Goal: Transaction & Acquisition: Obtain resource

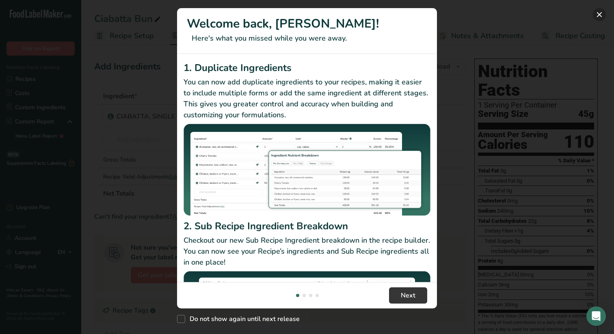
click at [600, 14] on button "New Features" at bounding box center [599, 14] width 13 height 13
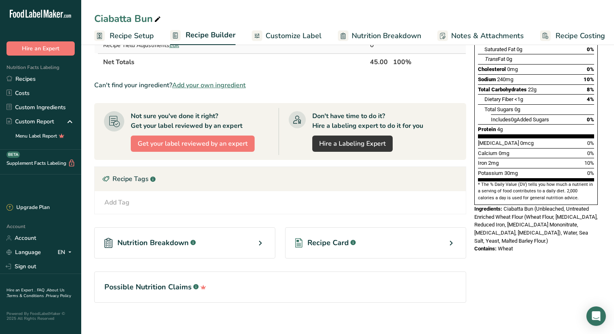
scroll to position [139, 0]
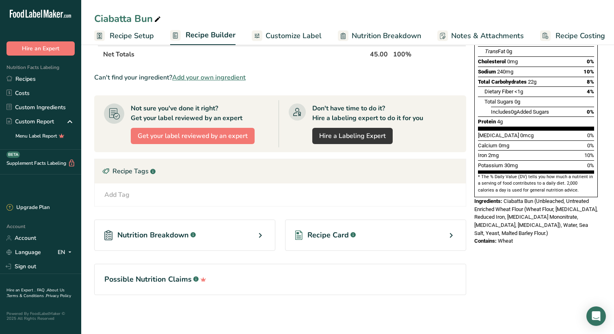
drag, startPoint x: 475, startPoint y: 183, endPoint x: 527, endPoint y: 216, distance: 61.5
click at [527, 216] on div "Nutrition Facts 1 Serving Per Container Serving Size 45g Amount Per Serving Cal…" at bounding box center [536, 82] width 130 height 333
copy div "Ingredients: Ciabatta Bun (Unbleached, Untreated Enriched Wheat Flour (Wheat Fl…"
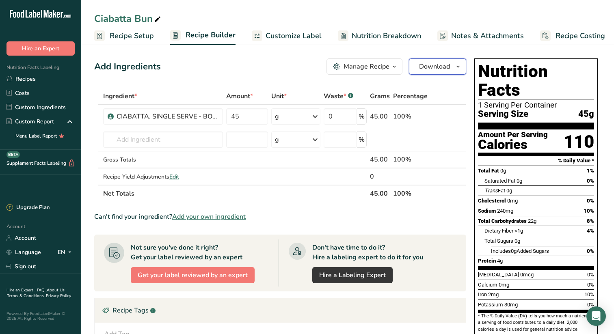
click at [457, 66] on icon "button" at bounding box center [458, 67] width 6 height 10
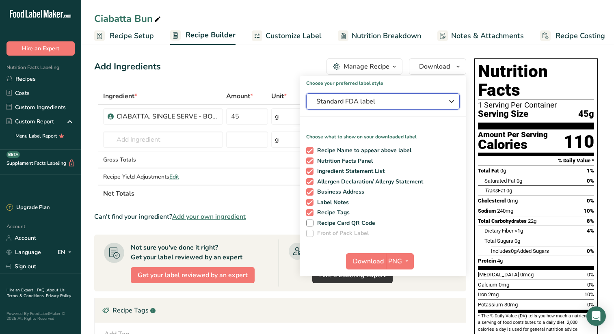
click at [453, 100] on icon "button" at bounding box center [452, 101] width 10 height 15
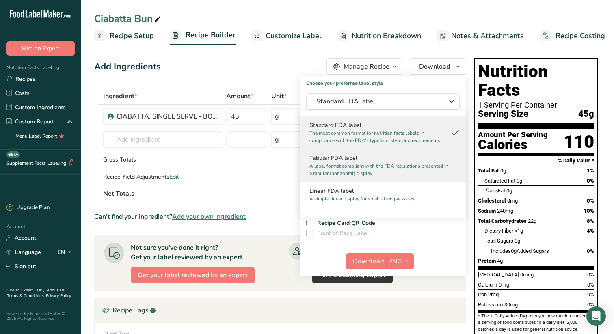
click at [345, 162] on p "A label format compliant with the FDA regulations presented in a tabular (horiz…" at bounding box center [379, 169] width 140 height 15
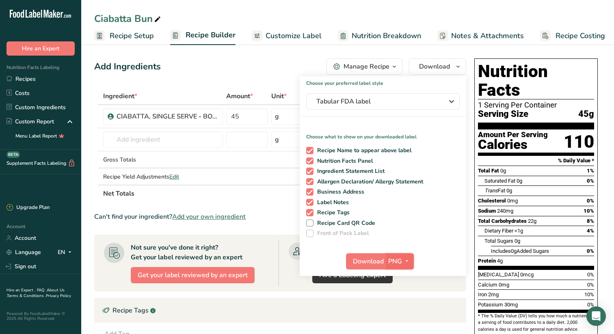
click at [406, 260] on icon "button" at bounding box center [407, 261] width 6 height 10
click at [400, 303] on link "SVG" at bounding box center [401, 304] width 26 height 13
click at [364, 262] on span "Download" at bounding box center [368, 262] width 31 height 10
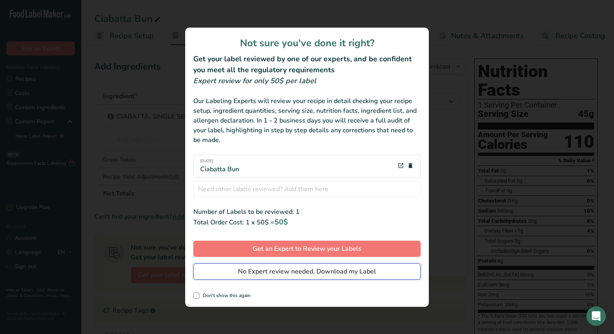
click at [306, 271] on span "No Expert review needed. Download my Label" at bounding box center [307, 272] width 138 height 10
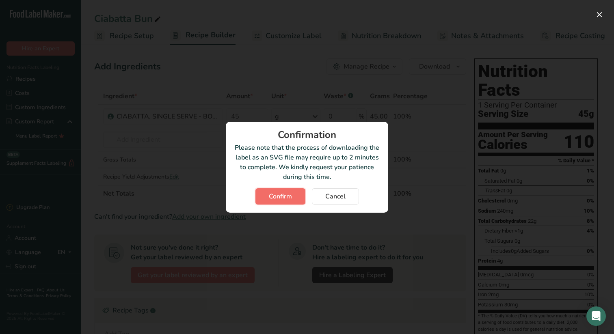
click at [283, 194] on span "Confirm" at bounding box center [280, 197] width 23 height 10
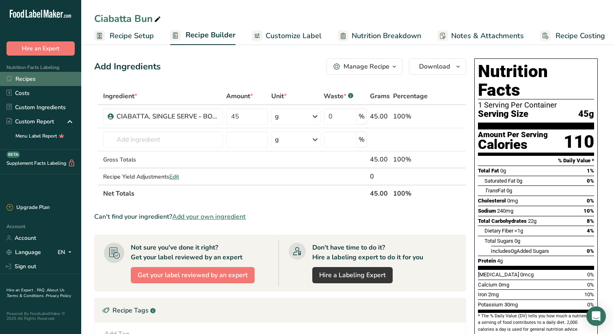
click at [31, 77] on link "Recipes" at bounding box center [40, 79] width 81 height 14
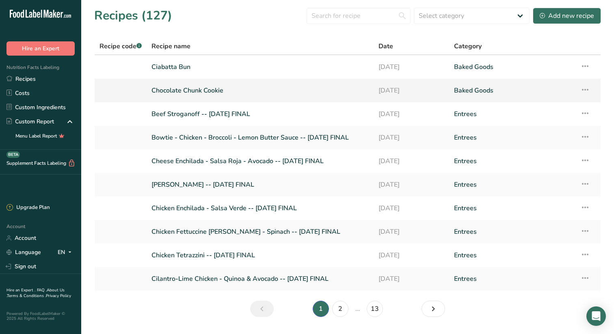
click at [208, 88] on link "Chocolate Chunk Cookie" at bounding box center [259, 90] width 217 height 17
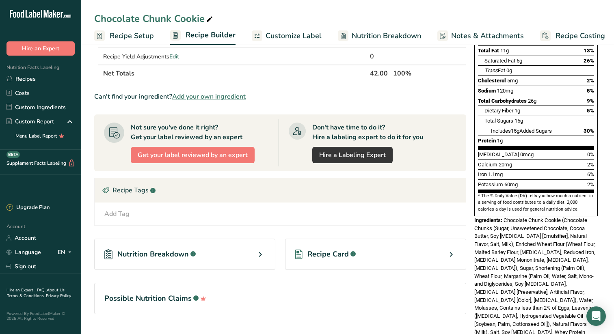
scroll to position [139, 0]
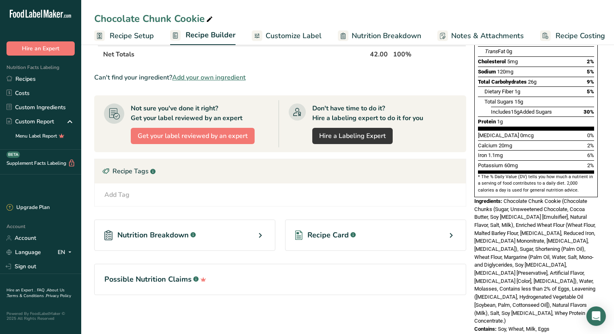
drag, startPoint x: 553, startPoint y: 302, endPoint x: 473, endPoint y: 184, distance: 142.7
click at [473, 184] on div "Nutrition Facts 1 Serving Per Container Serving Size 1.5oz (42g) Amount Per Ser…" at bounding box center [536, 126] width 130 height 421
copy div "Ingredients: Chocolate Chunk Cookie (Chocolate Chunks (Sugar, Unsweetened Choco…"
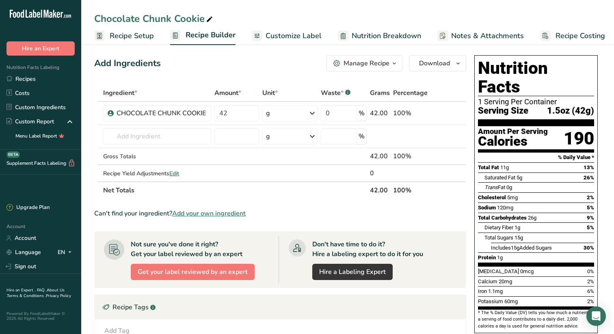
scroll to position [0, 0]
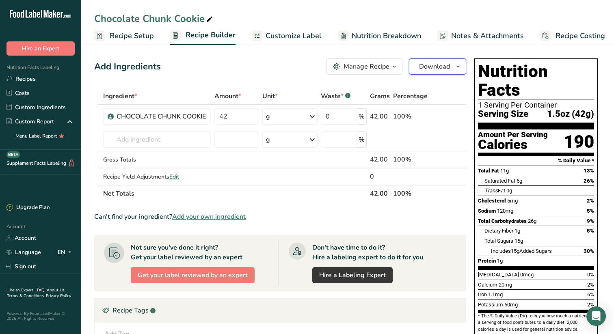
click at [459, 65] on icon "button" at bounding box center [458, 67] width 6 height 10
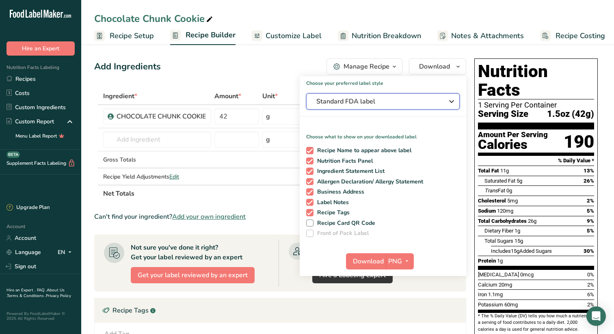
click at [453, 99] on icon "button" at bounding box center [452, 101] width 10 height 15
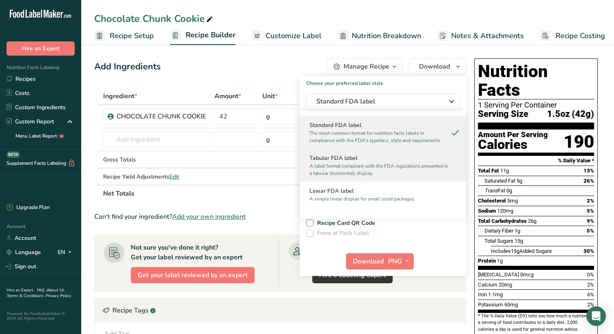
click at [340, 160] on h2 "Tabular FDA label" at bounding box center [382, 158] width 147 height 9
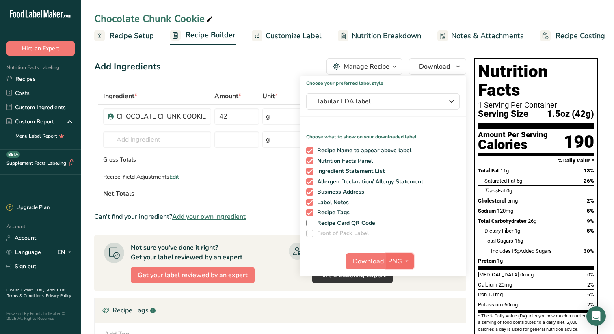
click at [407, 259] on icon "button" at bounding box center [407, 261] width 6 height 10
click at [401, 303] on link "SVG" at bounding box center [401, 304] width 26 height 13
click at [366, 260] on span "Download" at bounding box center [368, 262] width 31 height 10
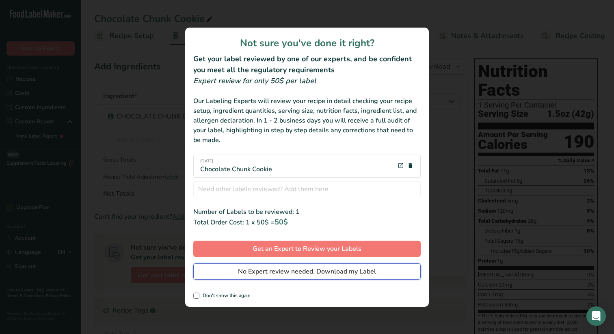
click at [280, 269] on span "No Expert review needed. Download my Label" at bounding box center [307, 272] width 138 height 10
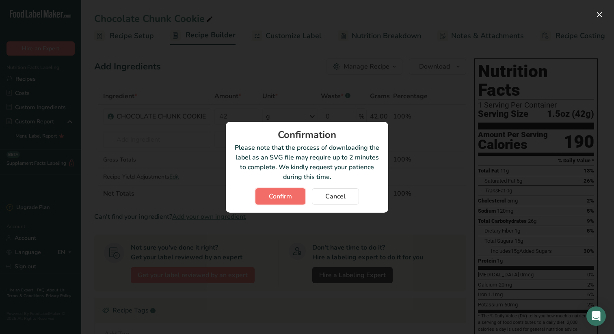
click at [282, 193] on span "Confirm" at bounding box center [280, 197] width 23 height 10
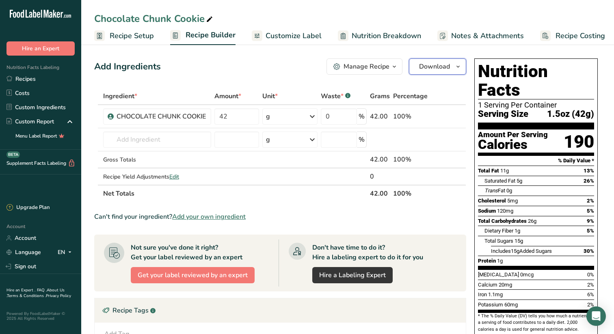
click at [458, 66] on icon "button" at bounding box center [458, 67] width 6 height 10
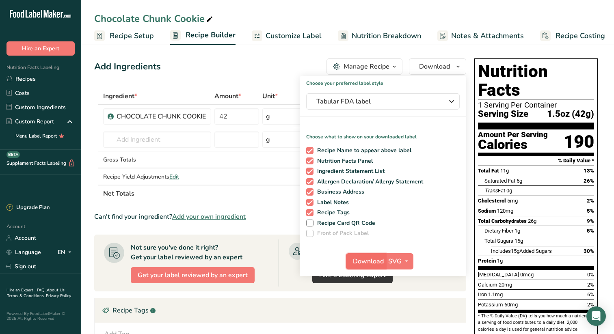
click at [374, 260] on span "Download" at bounding box center [368, 262] width 31 height 10
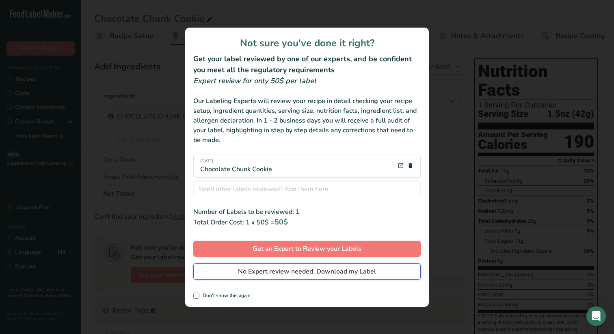
click at [286, 272] on span "No Expert review needed. Download my Label" at bounding box center [307, 272] width 138 height 10
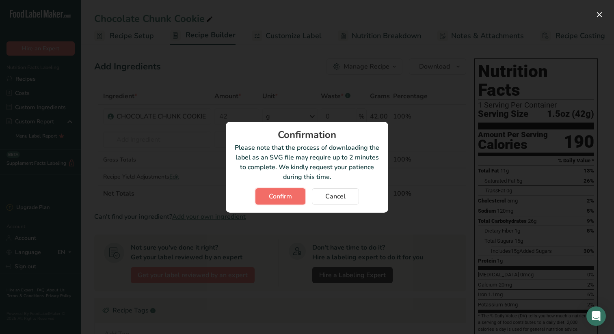
click at [281, 195] on span "Confirm" at bounding box center [280, 197] width 23 height 10
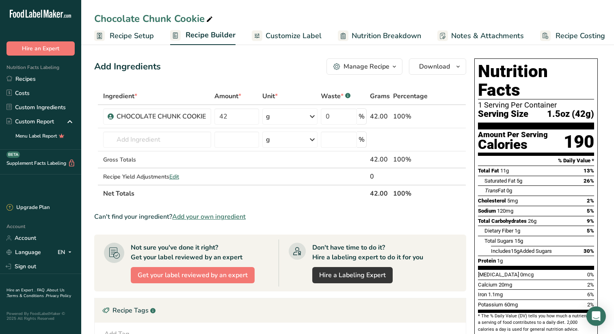
click at [395, 65] on icon "button" at bounding box center [394, 67] width 6 height 10
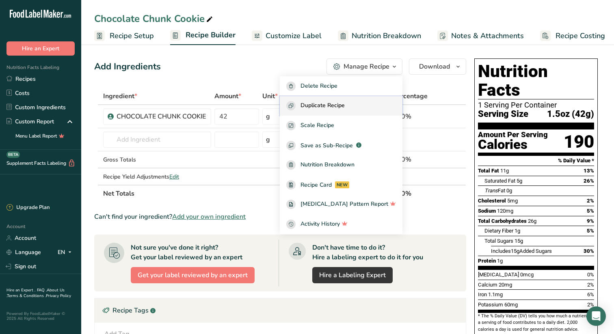
click at [336, 104] on span "Duplicate Recipe" at bounding box center [323, 105] width 44 height 9
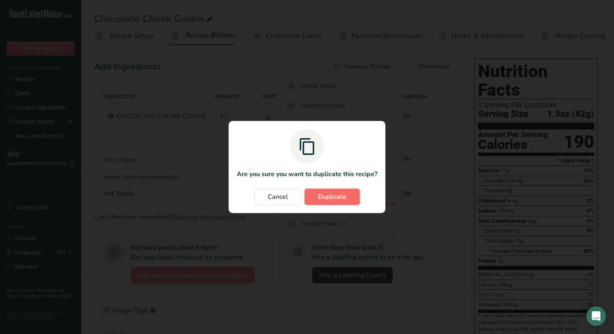
click at [330, 194] on span "Duplicate" at bounding box center [332, 197] width 28 height 10
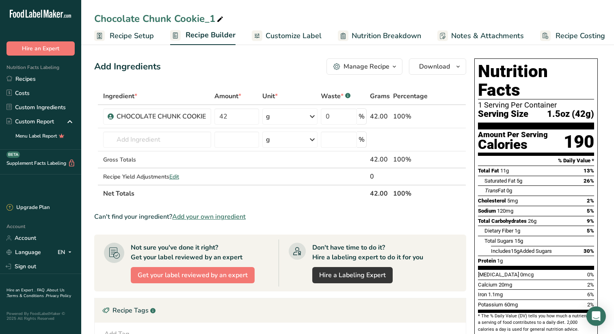
click at [221, 18] on icon at bounding box center [219, 19] width 7 height 11
type input "Chocolate Chunk Cookie - large"
click at [561, 109] on span "1.5oz (42g)" at bounding box center [570, 114] width 47 height 10
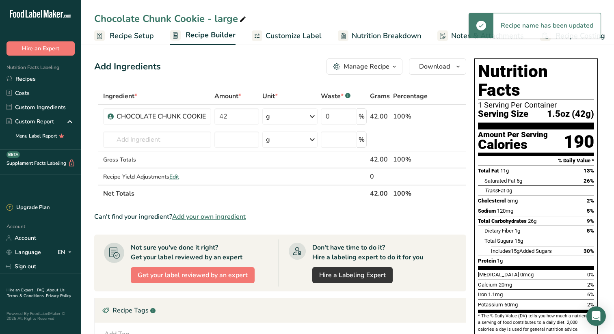
click at [280, 34] on span "Customize Label" at bounding box center [294, 35] width 56 height 11
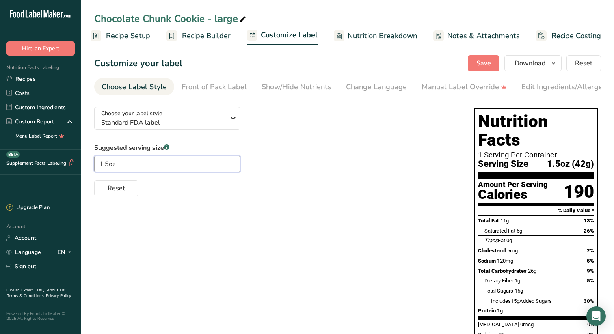
drag, startPoint x: 108, startPoint y: 166, endPoint x: 91, endPoint y: 165, distance: 17.1
click at [91, 165] on section "Customize your label Save Download Choose what to show on your downloaded label…" at bounding box center [347, 293] width 533 height 502
type input "3oz"
click at [366, 181] on div "Reset" at bounding box center [276, 186] width 364 height 19
click at [135, 35] on span "Recipe Setup" at bounding box center [128, 35] width 44 height 11
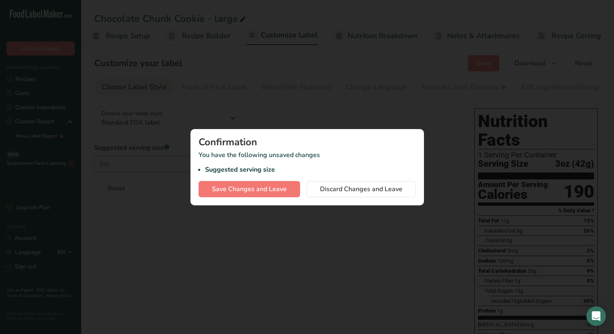
scroll to position [0, 3]
click at [261, 187] on span "Save Changes and Leave" at bounding box center [249, 189] width 75 height 10
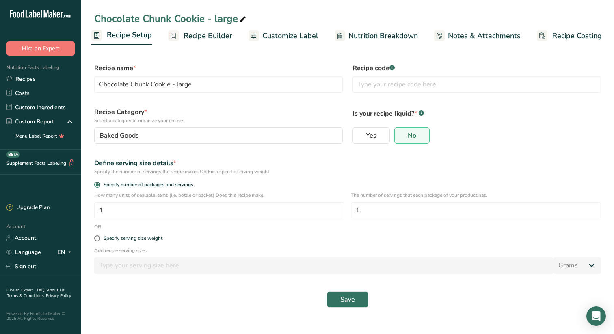
click at [207, 34] on span "Recipe Builder" at bounding box center [208, 35] width 49 height 11
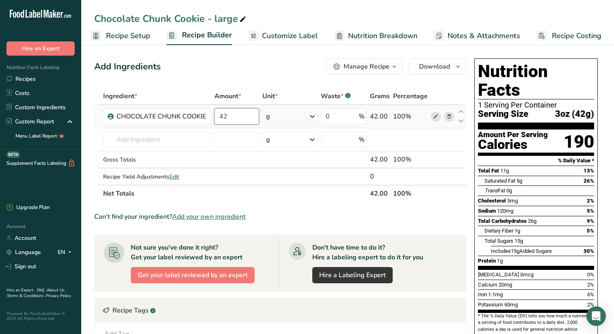
drag, startPoint x: 227, startPoint y: 116, endPoint x: 220, endPoint y: 116, distance: 6.9
click at [220, 116] on input "42" at bounding box center [236, 116] width 45 height 16
type input "85"
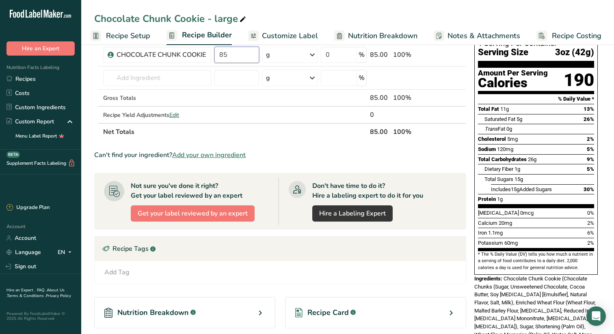
scroll to position [0, 0]
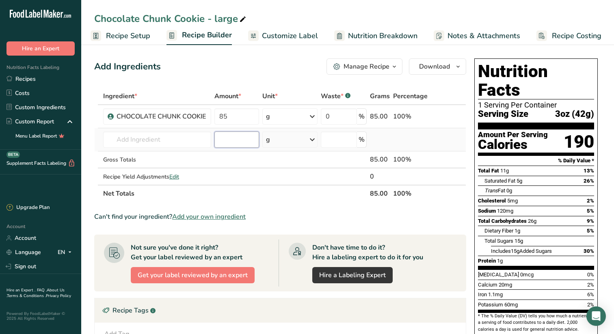
click at [242, 140] on div "Ingredient * Amount * Unit * Waste * .a-a{fill:#347362;}.b-a{fill:#fff;} Grams …" at bounding box center [280, 145] width 372 height 115
click at [459, 65] on icon "button" at bounding box center [458, 67] width 6 height 10
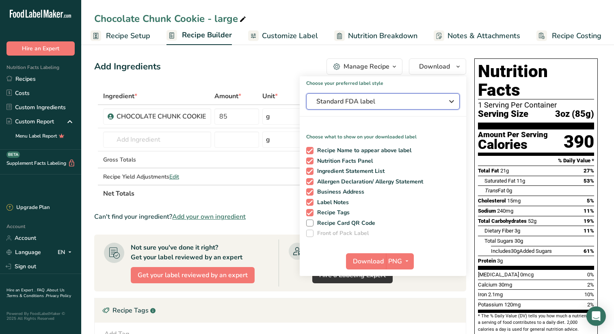
click at [453, 100] on icon "button" at bounding box center [452, 101] width 10 height 15
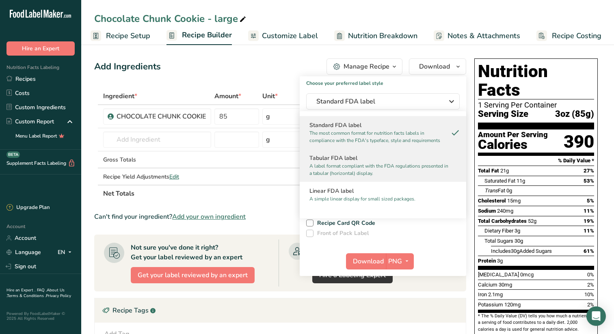
click at [343, 159] on h2 "Tabular FDA label" at bounding box center [382, 158] width 147 height 9
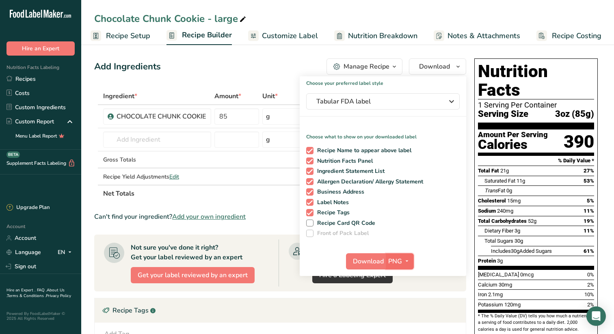
click at [408, 260] on icon "button" at bounding box center [407, 261] width 6 height 10
click at [400, 302] on link "SVG" at bounding box center [401, 304] width 26 height 13
click at [369, 260] on span "Download" at bounding box center [368, 262] width 31 height 10
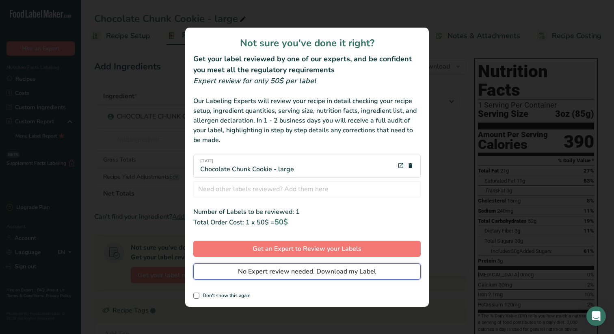
click at [292, 270] on span "No Expert review needed. Download my Label" at bounding box center [307, 272] width 138 height 10
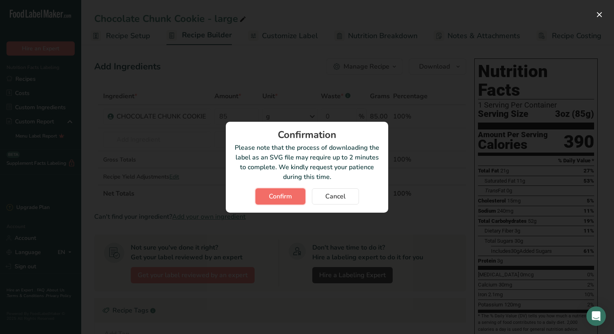
click at [277, 195] on span "Confirm" at bounding box center [280, 197] width 23 height 10
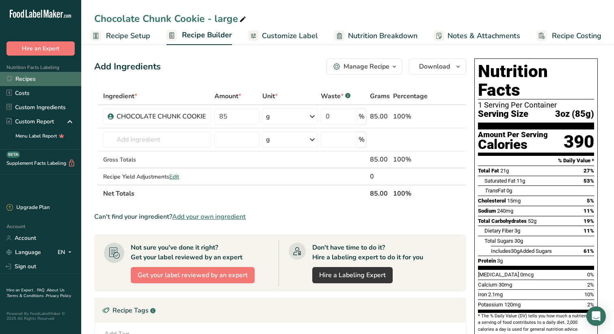
click at [26, 78] on link "Recipes" at bounding box center [40, 79] width 81 height 14
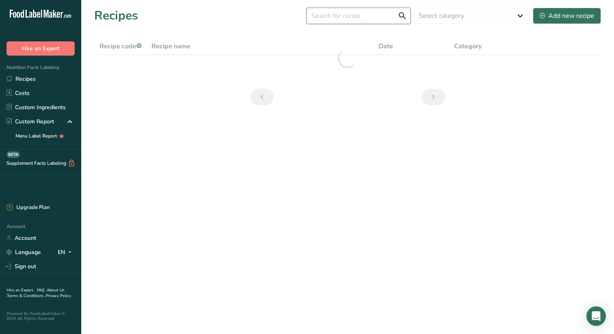
click at [366, 14] on input "text" at bounding box center [359, 16] width 104 height 16
type input "s"
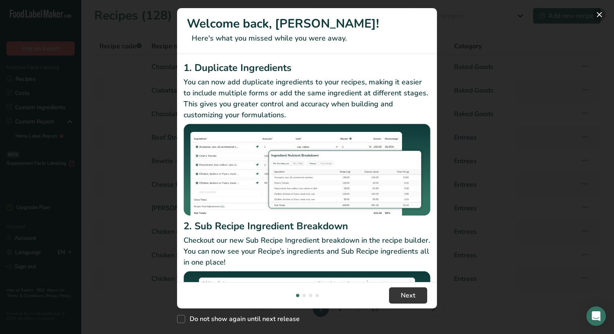
click at [599, 13] on button "New Features" at bounding box center [599, 14] width 13 height 13
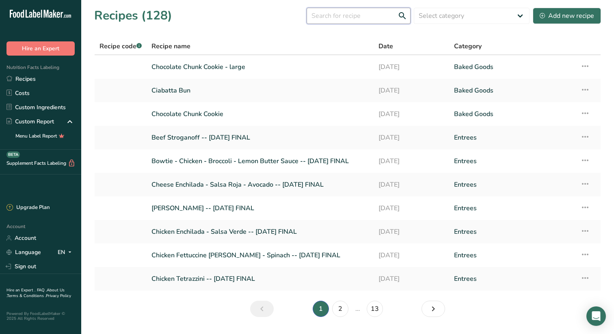
click at [355, 15] on input "text" at bounding box center [359, 16] width 104 height 16
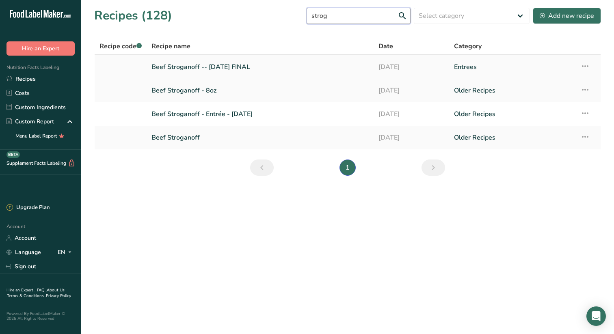
type input "strog"
click at [191, 66] on link "Beef Stroganoff -- [DATE] FINAL" at bounding box center [259, 66] width 217 height 17
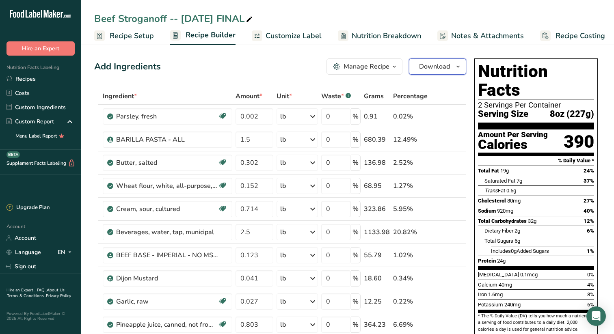
click at [459, 65] on icon "button" at bounding box center [458, 67] width 6 height 10
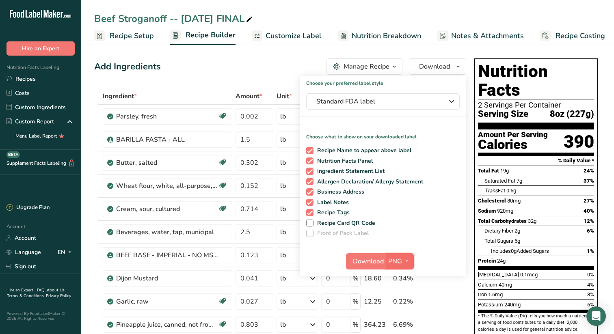
click at [407, 260] on icon "button" at bounding box center [407, 261] width 6 height 10
click at [403, 304] on link "SVG" at bounding box center [401, 304] width 26 height 13
click at [451, 100] on icon "button" at bounding box center [452, 101] width 10 height 15
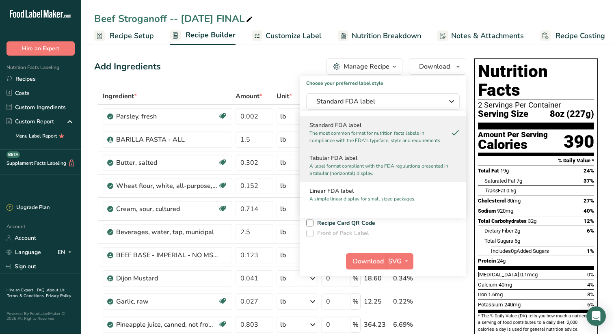
click at [350, 161] on h2 "Tabular FDA label" at bounding box center [382, 158] width 147 height 9
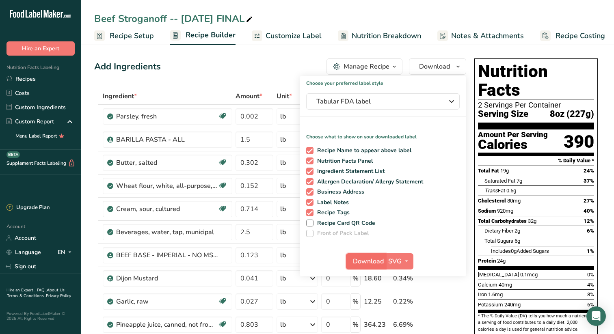
click at [367, 260] on span "Download" at bounding box center [368, 262] width 31 height 10
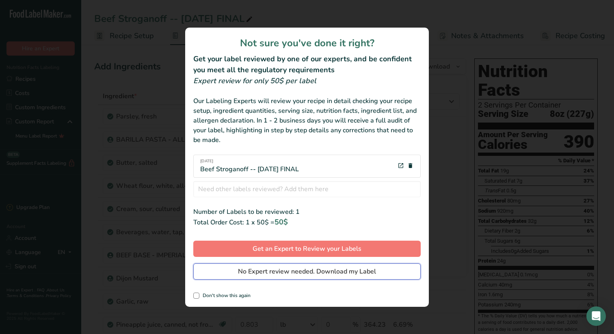
click at [333, 270] on span "No Expert review needed. Download my Label" at bounding box center [307, 272] width 138 height 10
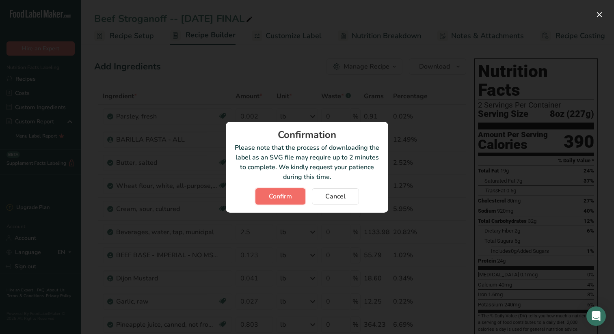
click at [281, 195] on span "Confirm" at bounding box center [280, 197] width 23 height 10
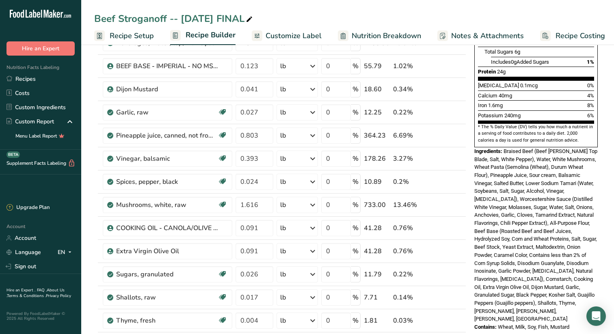
scroll to position [193, 0]
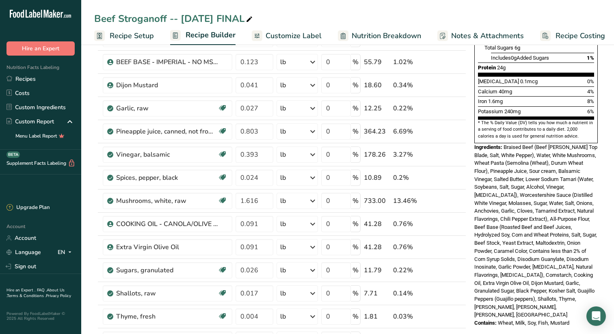
drag, startPoint x: 474, startPoint y: 125, endPoint x: 585, endPoint y: 294, distance: 202.8
click at [585, 294] on div "Nutrition Facts 2 Servings Per Container Serving Size 8oz (227g) Amount Per Ser…" at bounding box center [536, 96] width 130 height 469
drag, startPoint x: 582, startPoint y: 297, endPoint x: 472, endPoint y: 130, distance: 200.0
click at [472, 130] on div "Nutrition Facts 2 Servings Per Container Serving Size 8oz (227g) Amount Per Ser…" at bounding box center [536, 96] width 130 height 469
copy div "Ingredients: Braised Beef (Beef Chuck Top Blade, Salt, White Pepper), Water, Wh…"
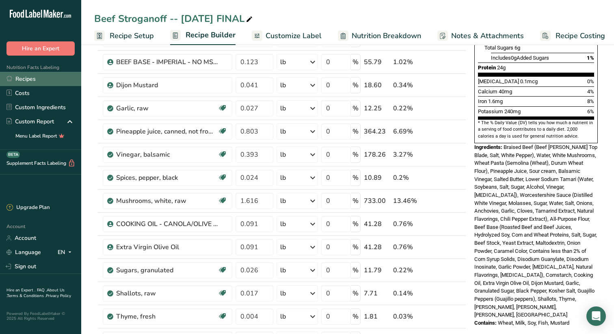
click at [32, 78] on link "Recipes" at bounding box center [40, 79] width 81 height 14
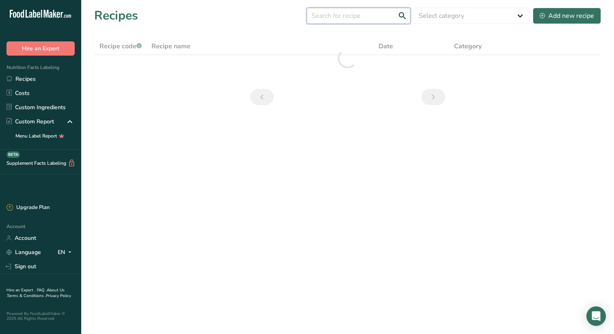
click at [368, 15] on input "text" at bounding box center [359, 16] width 104 height 16
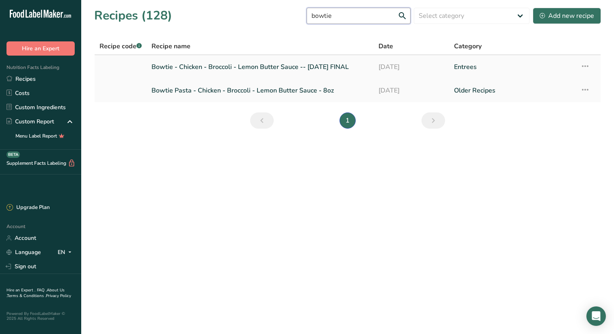
type input "bowtie"
click at [201, 65] on link "Bowtie - Chicken - Broccoli - Lemon Butter Sauce -- [DATE] FINAL" at bounding box center [259, 66] width 217 height 17
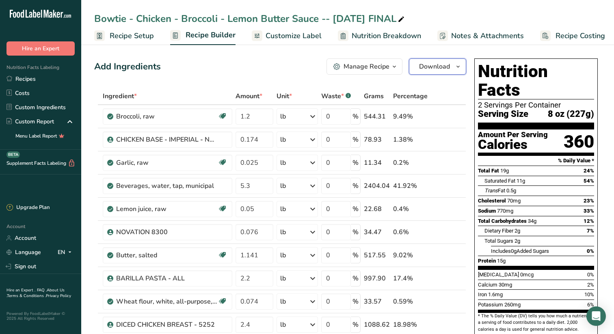
click at [459, 64] on icon "button" at bounding box center [458, 67] width 6 height 10
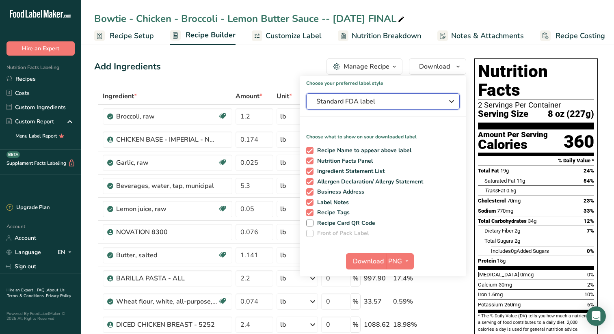
click at [452, 100] on icon "button" at bounding box center [452, 101] width 10 height 15
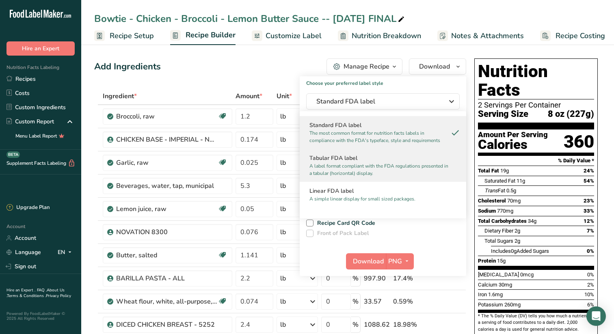
click at [353, 161] on h2 "Tabular FDA label" at bounding box center [382, 158] width 147 height 9
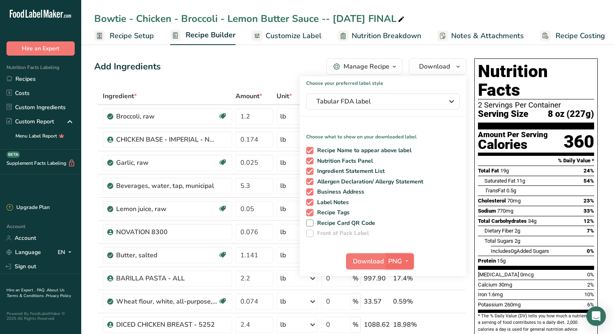
click at [408, 258] on icon "button" at bounding box center [407, 261] width 6 height 10
click at [401, 302] on link "SVG" at bounding box center [401, 304] width 26 height 13
click at [366, 258] on span "Download" at bounding box center [368, 262] width 31 height 10
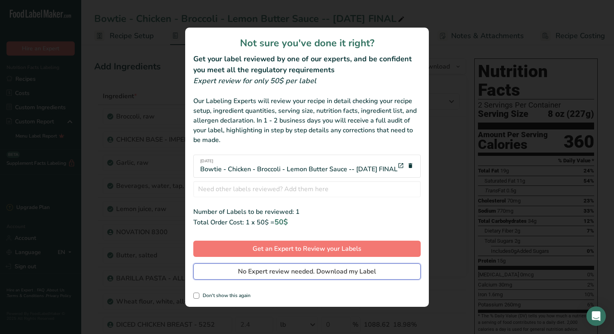
click at [287, 275] on span "No Expert review needed. Download my Label" at bounding box center [307, 272] width 138 height 10
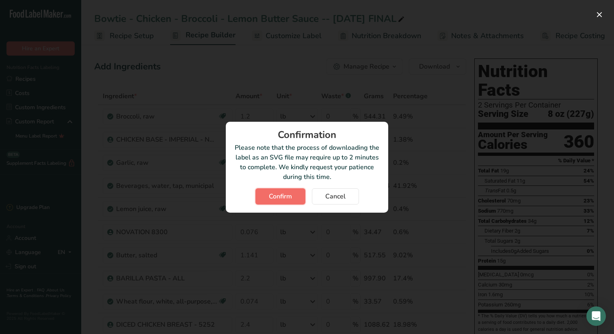
click at [284, 194] on span "Confirm" at bounding box center [280, 197] width 23 height 10
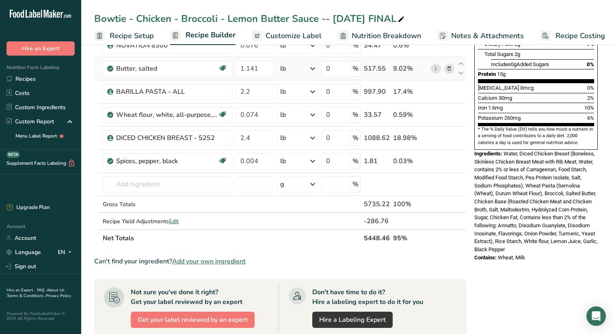
scroll to position [189, 0]
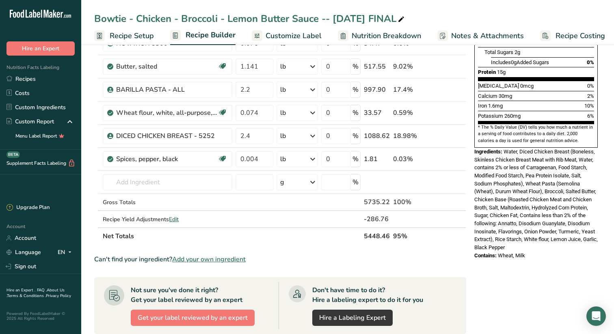
drag, startPoint x: 474, startPoint y: 133, endPoint x: 561, endPoint y: 249, distance: 145.1
click at [561, 249] on div "Nutrition Facts 2 Servings Per Container Serving Size 8 oz (227g) Amount Per Se…" at bounding box center [536, 67] width 130 height 402
copy div "Ingredients: Water, Diced Chicken Breast (Boneless, Skinless Chicken Breast Mea…"
click at [35, 78] on link "Recipes" at bounding box center [40, 79] width 81 height 14
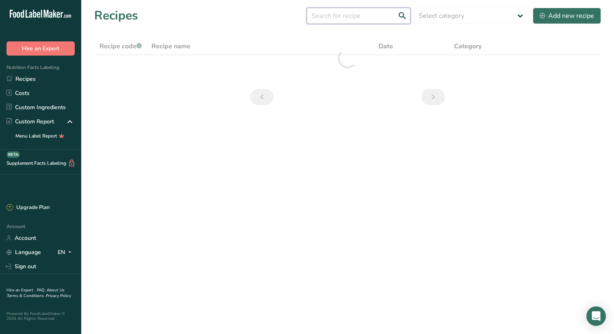
click at [361, 15] on input "text" at bounding box center [359, 16] width 104 height 16
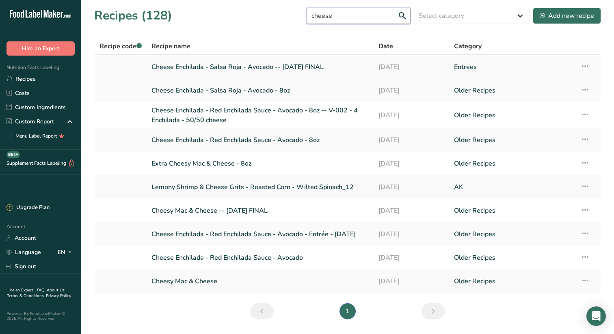
type input "cheese"
click at [208, 63] on link "Cheese Enchilada - Salsa Roja - Avocado -- [DATE] FINAL" at bounding box center [259, 66] width 217 height 17
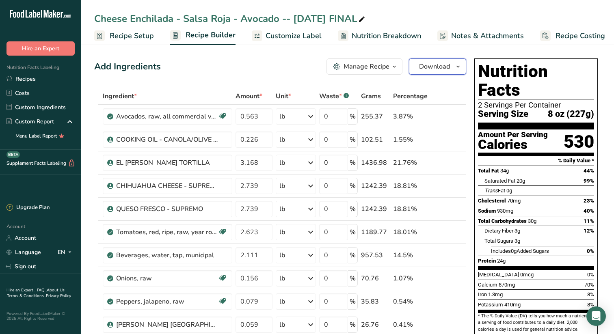
click at [459, 65] on icon "button" at bounding box center [458, 67] width 6 height 10
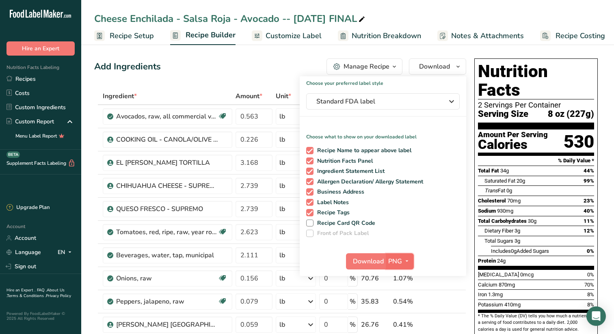
click at [407, 260] on icon "button" at bounding box center [407, 261] width 6 height 10
click at [402, 304] on link "SVG" at bounding box center [401, 304] width 26 height 13
click at [367, 261] on span "Download" at bounding box center [368, 262] width 31 height 10
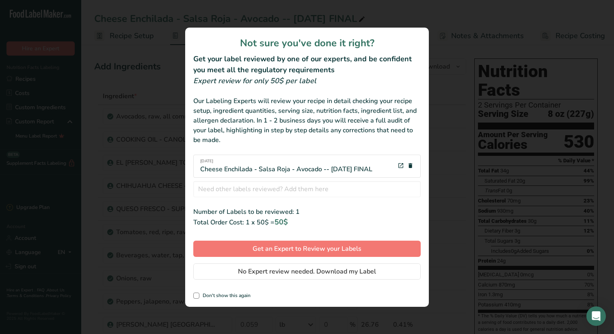
click at [457, 69] on div "review labels modal" at bounding box center [307, 167] width 614 height 334
click at [313, 271] on span "No Expert review needed. Download my Label" at bounding box center [307, 272] width 138 height 10
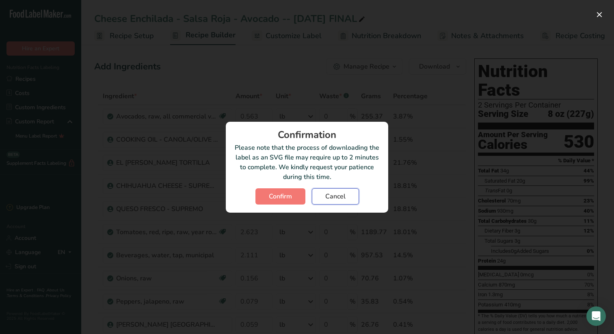
click at [344, 195] on span "Cancel" at bounding box center [335, 197] width 20 height 10
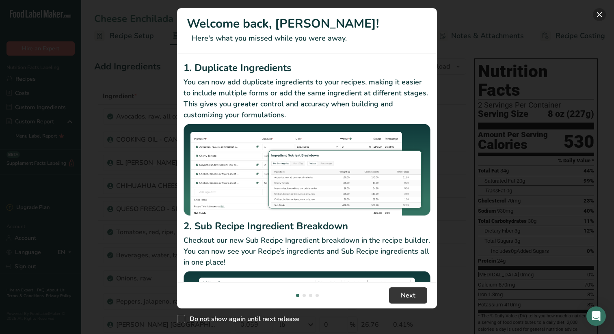
click at [278, 13] on button "New Features" at bounding box center [599, 14] width 13 height 13
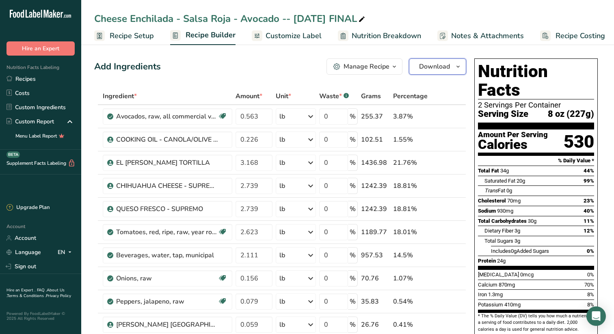
click at [278, 64] on icon "button" at bounding box center [458, 67] width 6 height 10
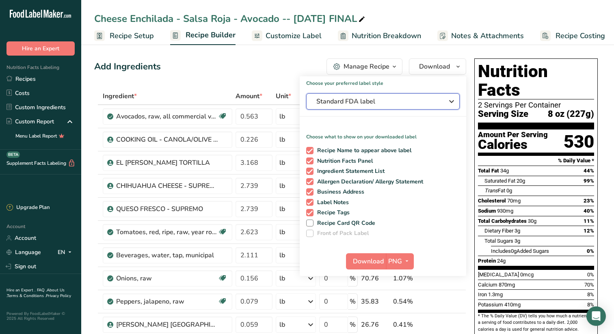
click at [278, 99] on icon "button" at bounding box center [452, 101] width 10 height 15
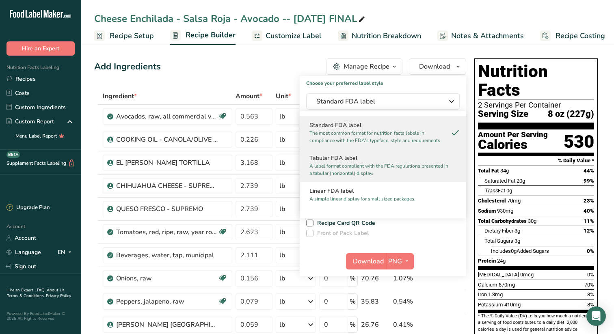
click at [278, 158] on h2 "Tabular FDA label" at bounding box center [382, 158] width 147 height 9
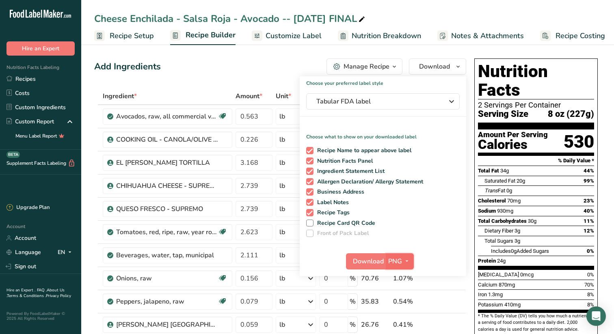
click at [278, 259] on icon "button" at bounding box center [407, 261] width 6 height 10
click at [278, 302] on link "SVG" at bounding box center [401, 304] width 26 height 13
click at [278, 261] on span "Download" at bounding box center [368, 262] width 31 height 10
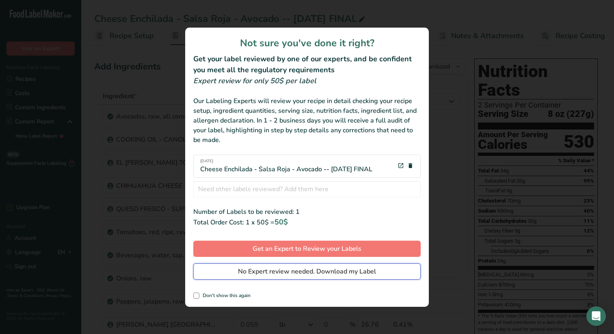
click at [278, 267] on span "No Expert review needed. Download my Label" at bounding box center [307, 272] width 138 height 10
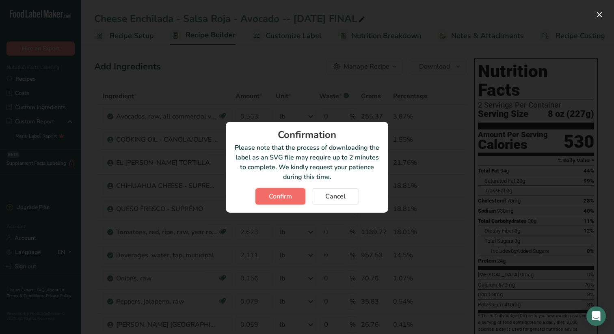
click at [278, 192] on span "Confirm" at bounding box center [280, 197] width 23 height 10
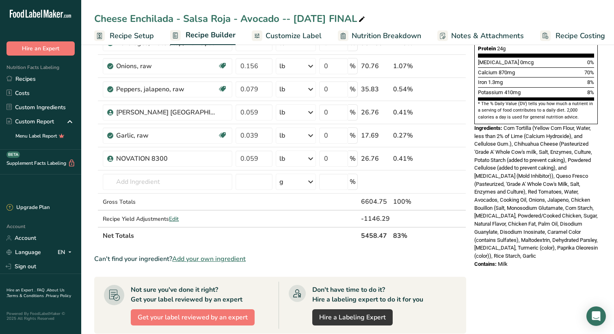
scroll to position [213, 0]
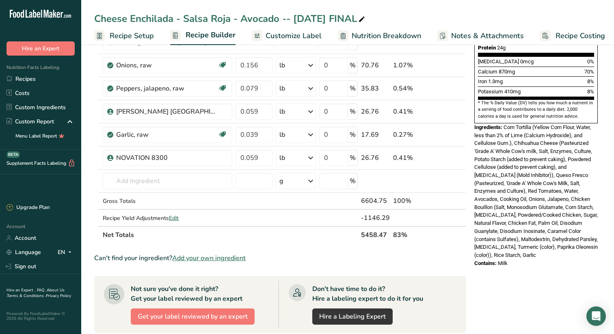
drag, startPoint x: 474, startPoint y: 108, endPoint x: 526, endPoint y: 258, distance: 158.5
click at [278, 258] on div "Nutrition Facts 2 Servings Per Container Serving Size 8 oz (227g) Amount Per Se…" at bounding box center [536, 172] width 130 height 660
copy div "Ingredients: Corn Tortilla (Yellow Corn Flour, Water, less than 2% of Lime (Cal…"
click at [31, 76] on link "Recipes" at bounding box center [40, 79] width 81 height 14
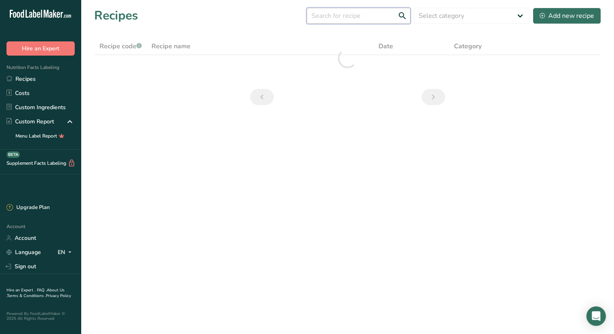
click at [278, 16] on input "text" at bounding box center [359, 16] width 104 height 16
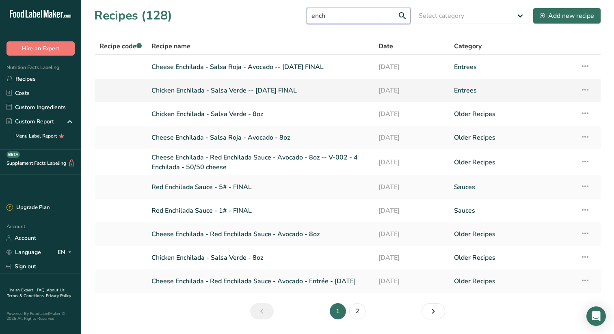
type input "ench"
click at [238, 91] on link "Chicken Enchilada - Salsa Verde -- [DATE] FINAL" at bounding box center [259, 90] width 217 height 17
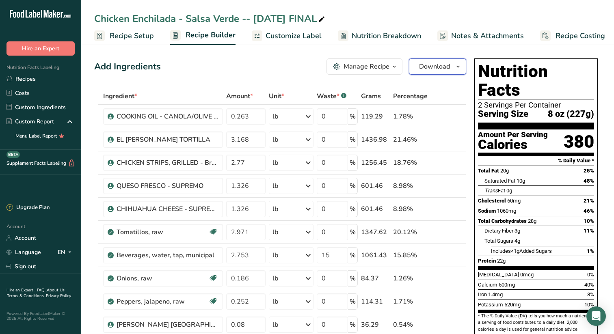
click at [278, 63] on icon "button" at bounding box center [458, 67] width 6 height 10
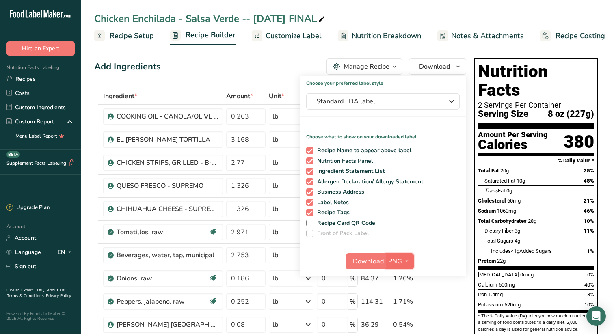
click at [278, 258] on icon "button" at bounding box center [407, 261] width 6 height 10
click at [278, 101] on icon "button" at bounding box center [452, 101] width 10 height 15
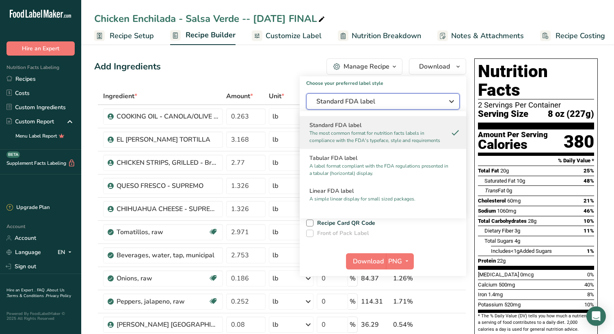
click at [278, 101] on icon "button" at bounding box center [452, 101] width 10 height 15
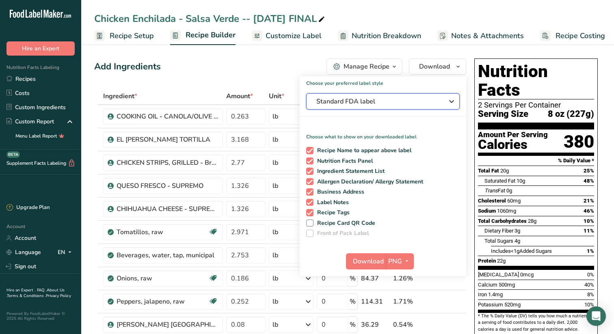
click at [278, 100] on icon "button" at bounding box center [452, 101] width 10 height 15
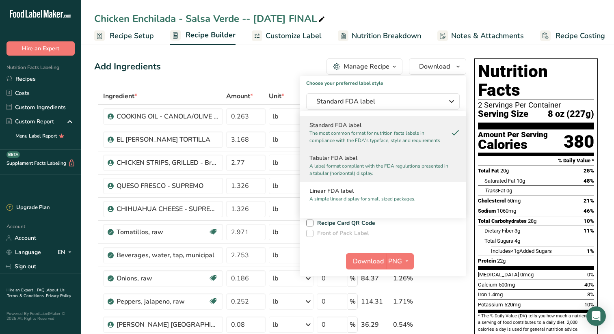
click at [278, 162] on h2 "Tabular FDA label" at bounding box center [382, 158] width 147 height 9
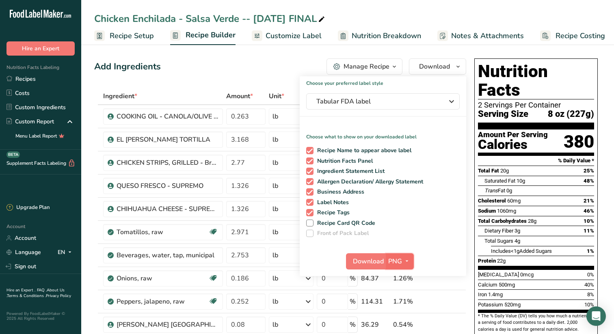
click at [278, 261] on icon "button" at bounding box center [407, 261] width 6 height 10
click at [278, 304] on link "SVG" at bounding box center [401, 304] width 26 height 13
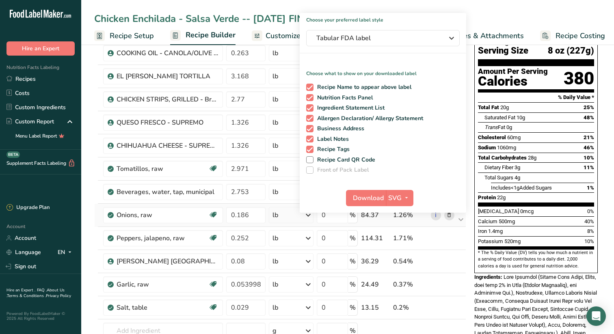
scroll to position [68, 0]
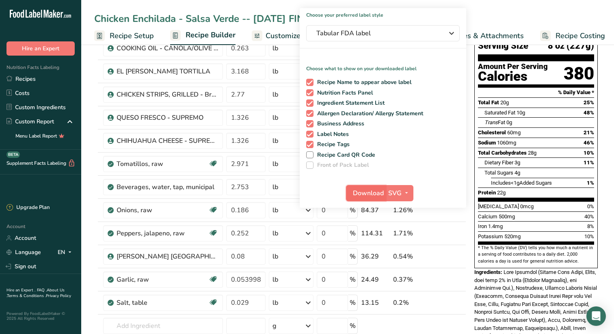
click at [278, 191] on span "Download" at bounding box center [368, 193] width 31 height 10
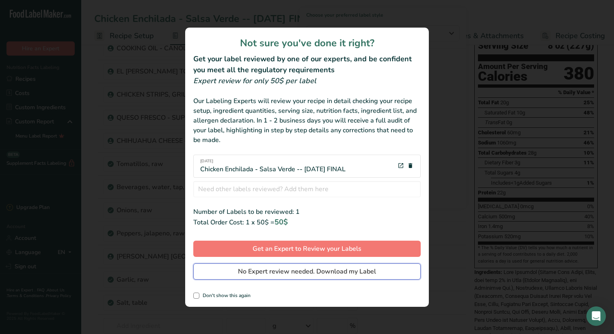
click at [278, 270] on span "No Expert review needed. Download my Label" at bounding box center [307, 272] width 138 height 10
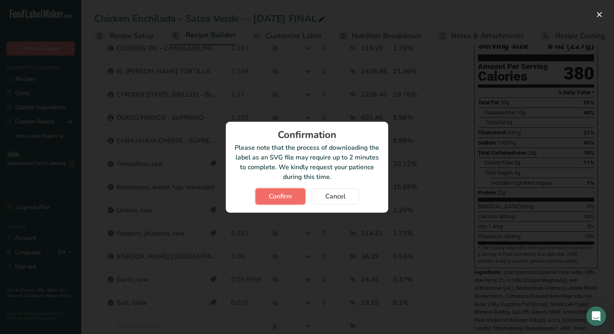
click at [278, 194] on span "Confirm" at bounding box center [280, 197] width 23 height 10
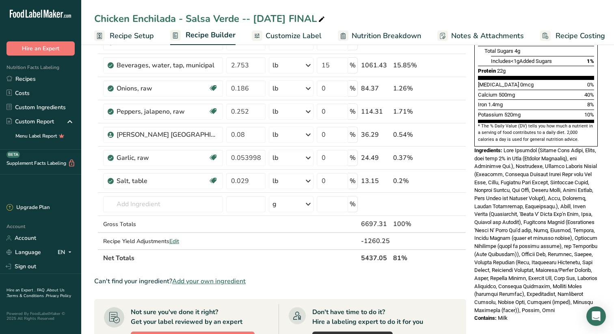
scroll to position [191, 0]
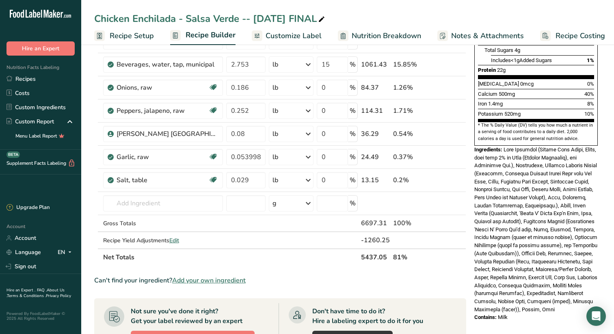
drag, startPoint x: 475, startPoint y: 131, endPoint x: 515, endPoint y: 323, distance: 195.9
click at [278, 321] on div "Nutrition Facts 2 Servings Per Container Serving Size 8 oz (227g) Amount Per Se…" at bounding box center [536, 194] width 130 height 660
click at [278, 155] on span at bounding box center [535, 230] width 123 height 166
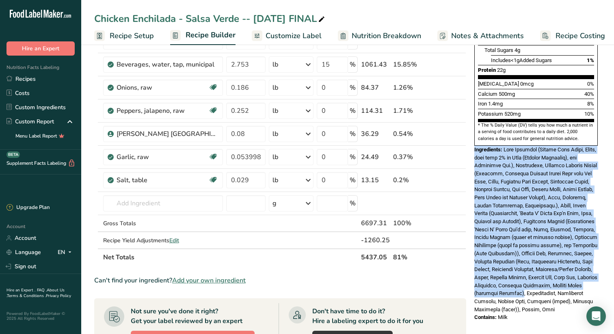
scroll to position [190, 0]
drag, startPoint x: 476, startPoint y: 132, endPoint x: 539, endPoint y: 312, distance: 190.5
click at [278, 312] on div "Nutrition Facts 2 Servings Per Container Serving Size 8 oz (227g) Amount Per Se…" at bounding box center [536, 95] width 130 height 461
copy div "Ingredients: Corn Tortilla (Yellow Corn Flour, Water, less than 2% of Lime (Cal…"
